Goal: Complete application form

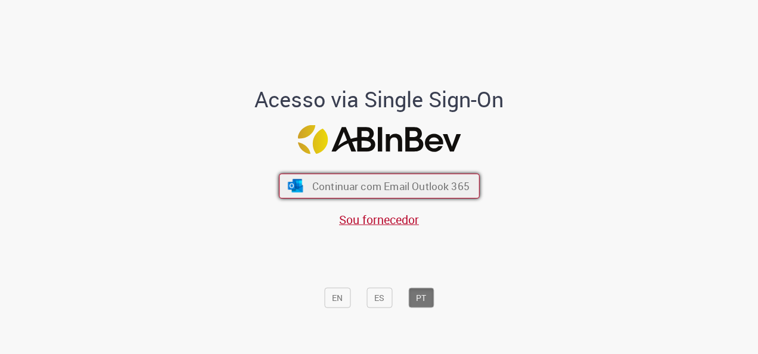
click at [426, 187] on span "Continuar com Email Outlook 365" at bounding box center [390, 186] width 157 height 14
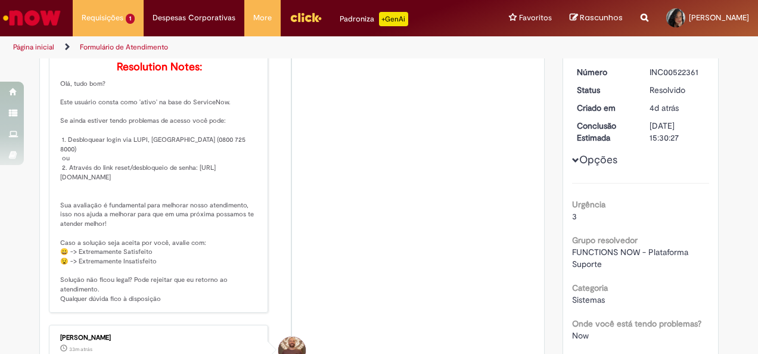
scroll to position [179, 0]
